Goal: Transaction & Acquisition: Subscribe to service/newsletter

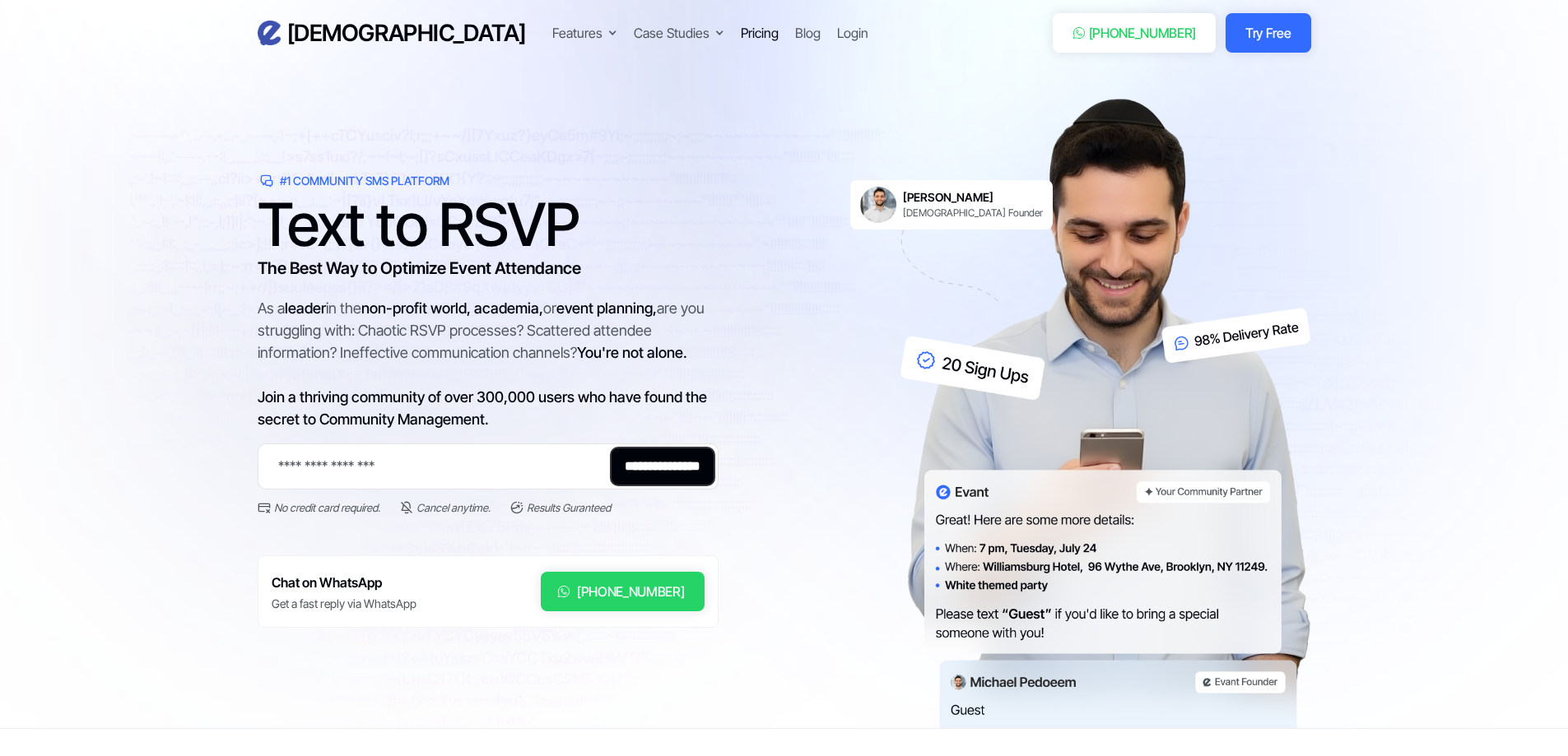
click at [741, 34] on div "Pricing" at bounding box center [759, 32] width 38 height 20
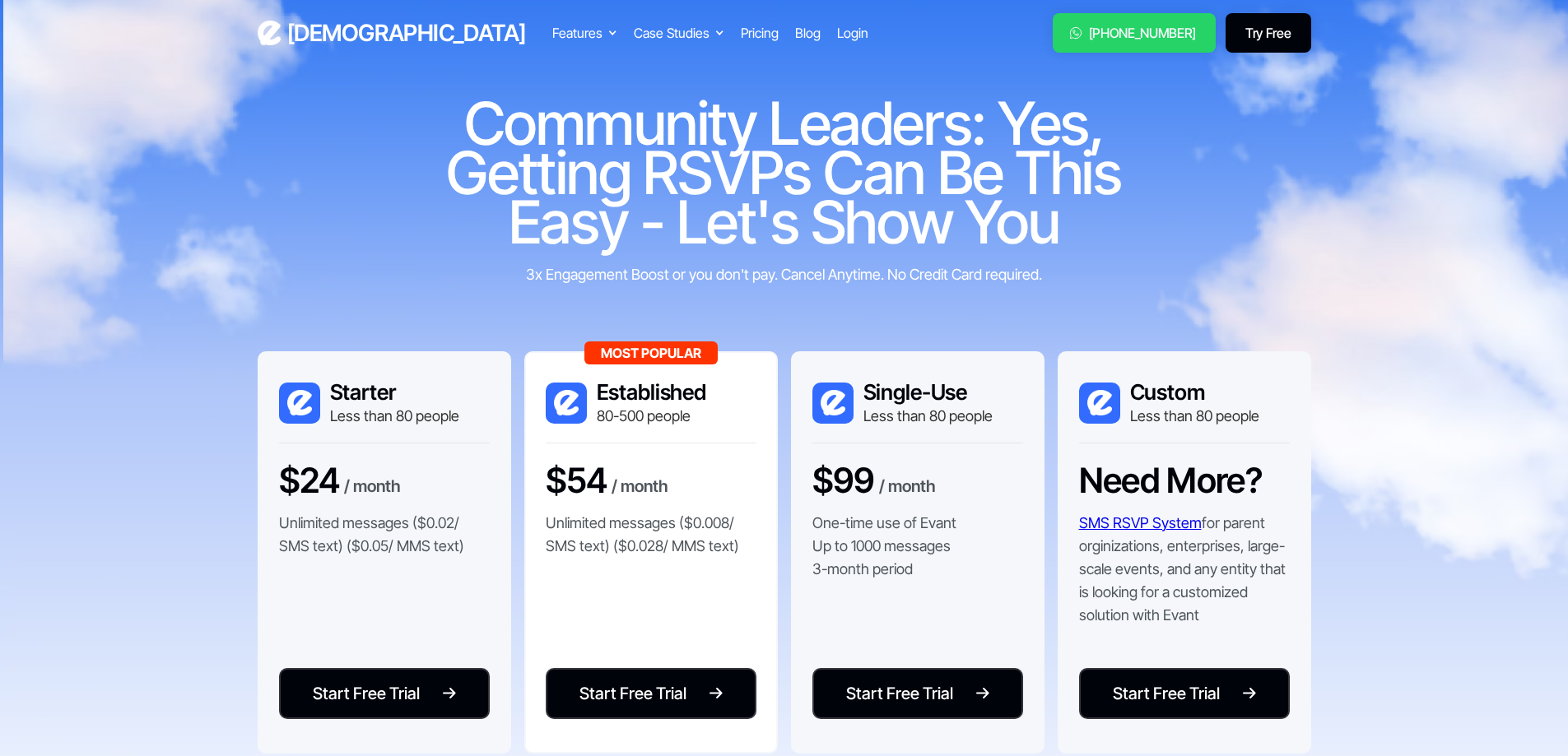
click at [1270, 33] on link "Try Free" at bounding box center [1268, 32] width 85 height 39
